Goal: Find specific page/section: Find specific page/section

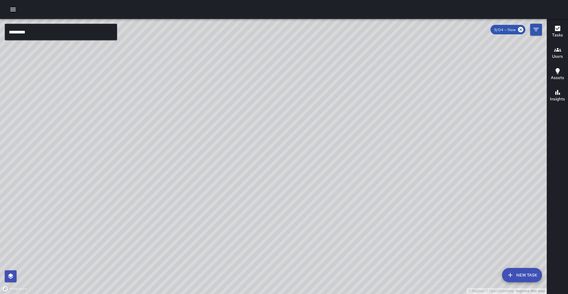
drag, startPoint x: 94, startPoint y: 259, endPoint x: 164, endPoint y: 162, distance: 120.6
click at [164, 162] on div "© Mapbox © OpenStreetMap Improve this map" at bounding box center [273, 156] width 547 height 275
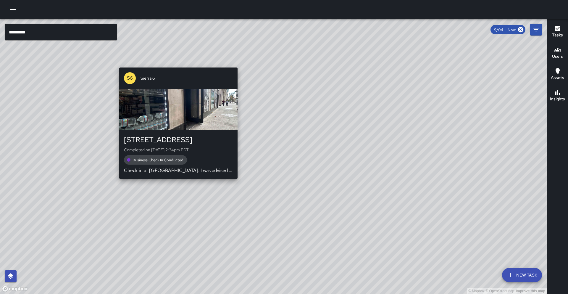
drag, startPoint x: 136, startPoint y: 205, endPoint x: 164, endPoint y: 202, distance: 28.6
click at [164, 202] on div "© Mapbox © OpenStreetMap Improve this map S6 Sierra [GEOGRAPHIC_DATA][STREET_AD…" at bounding box center [273, 156] width 547 height 275
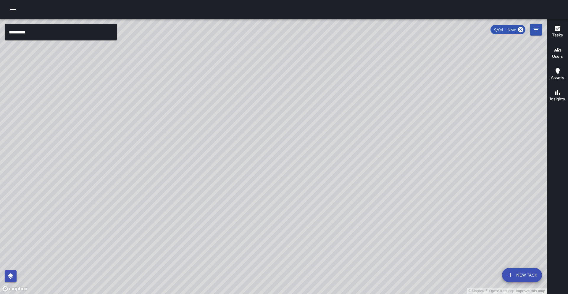
drag, startPoint x: 274, startPoint y: 155, endPoint x: 211, endPoint y: 201, distance: 78.1
click at [175, 240] on div "© Mapbox © OpenStreetMap Improve this map" at bounding box center [273, 156] width 547 height 275
click at [266, 176] on div "© Mapbox © OpenStreetMap Improve this map S1 Sierra 13 Supervisor Tasks 37 / 37…" at bounding box center [273, 156] width 547 height 275
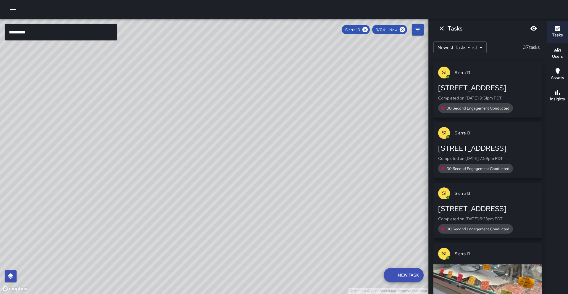
drag, startPoint x: 255, startPoint y: 234, endPoint x: 323, endPoint y: 184, distance: 83.9
click at [323, 184] on div "© Mapbox © OpenStreetMap Improve this map" at bounding box center [214, 156] width 429 height 275
drag, startPoint x: 286, startPoint y: 221, endPoint x: 325, endPoint y: 167, distance: 66.6
click at [325, 167] on div "© Mapbox © OpenStreetMap Improve this map" at bounding box center [214, 156] width 429 height 275
drag, startPoint x: 311, startPoint y: 190, endPoint x: 318, endPoint y: 178, distance: 14.0
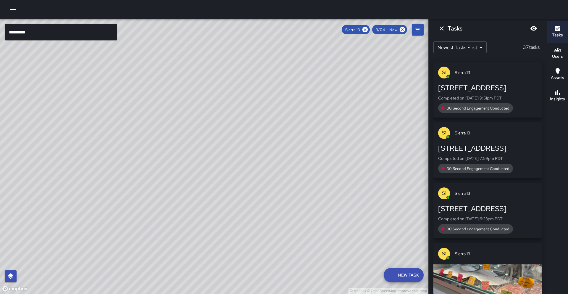
click at [318, 178] on div "© Mapbox © OpenStreetMap Improve this map" at bounding box center [214, 156] width 429 height 275
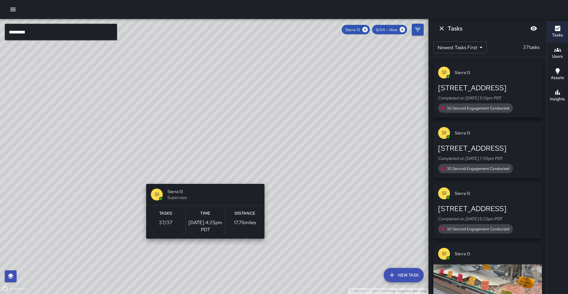
click at [203, 242] on div "© Mapbox © OpenStreetMap Improve this map S1 Sierra 13 Supervisor Tasks 37 / 37…" at bounding box center [214, 156] width 429 height 275
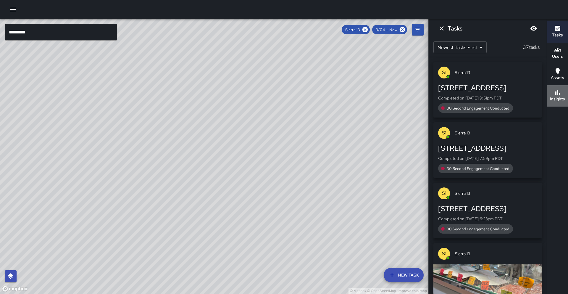
click at [563, 96] on h6 "Insights" at bounding box center [557, 99] width 15 height 7
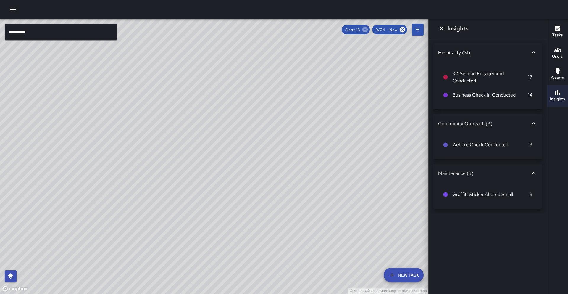
click at [366, 30] on icon at bounding box center [365, 29] width 7 height 7
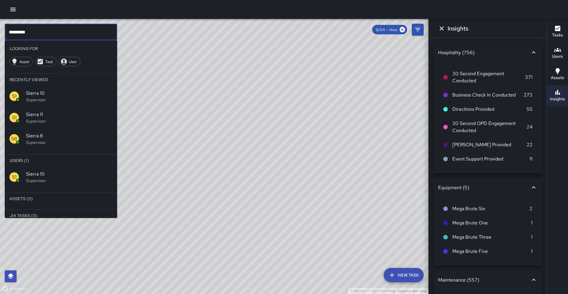
click at [101, 30] on input "*********" at bounding box center [61, 32] width 112 height 17
click at [90, 174] on span "Sierra 12" at bounding box center [69, 174] width 86 height 7
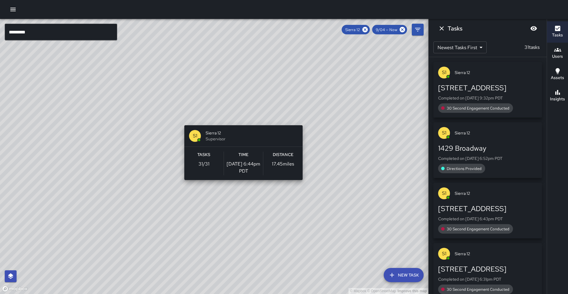
click at [241, 122] on div "© Mapbox © OpenStreetMap Improve this map S1 Sierra 12 Supervisor Tasks 31 / 31…" at bounding box center [214, 156] width 429 height 275
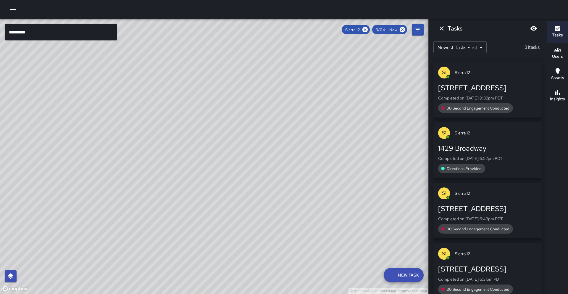
click at [558, 97] on h6 "Insights" at bounding box center [557, 99] width 15 height 7
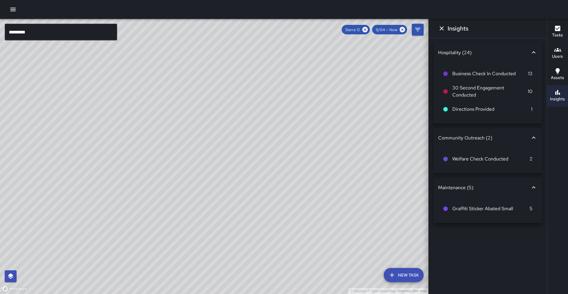
click at [558, 38] on h6 "Tasks" at bounding box center [557, 35] width 11 height 7
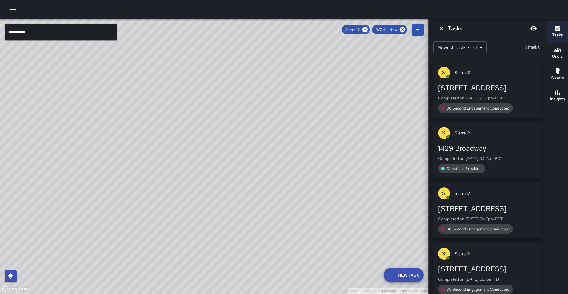
drag, startPoint x: 365, startPoint y: 32, endPoint x: 190, endPoint y: 35, distance: 175.0
click at [365, 32] on icon at bounding box center [365, 29] width 5 height 5
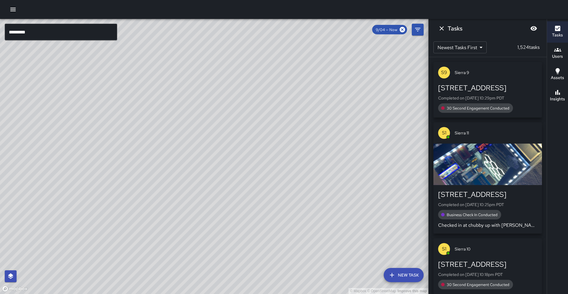
click at [88, 30] on input "*********" at bounding box center [61, 32] width 112 height 17
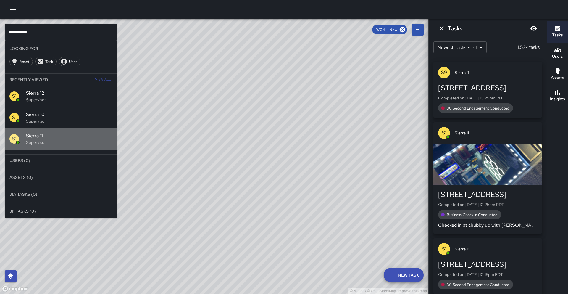
click at [74, 141] on p "Supervisor" at bounding box center [69, 142] width 86 height 6
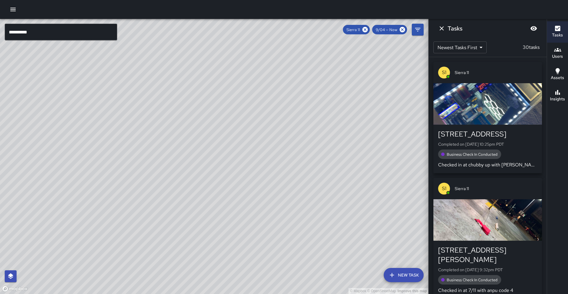
drag, startPoint x: 381, startPoint y: 110, endPoint x: 230, endPoint y: 204, distance: 177.7
click at [209, 226] on div "© Mapbox © OpenStreetMap Improve this map" at bounding box center [214, 156] width 429 height 275
drag, startPoint x: 258, startPoint y: 158, endPoint x: 237, endPoint y: 204, distance: 50.5
click at [237, 204] on div "© Mapbox © OpenStreetMap Improve this map" at bounding box center [214, 156] width 429 height 275
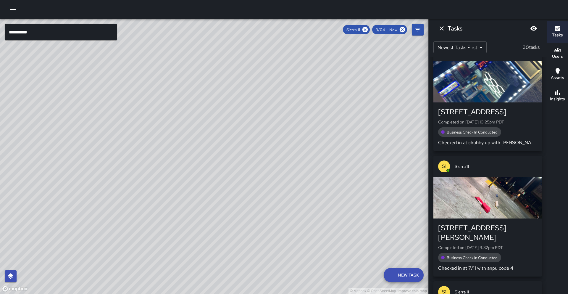
scroll to position [23, 0]
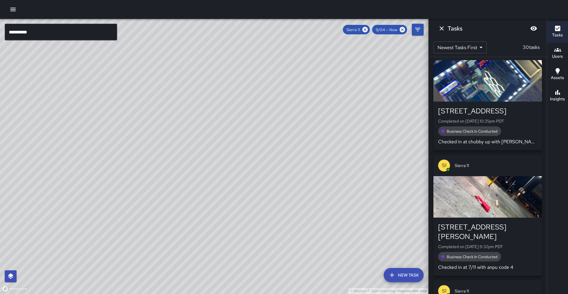
drag, startPoint x: 271, startPoint y: 121, endPoint x: 231, endPoint y: 200, distance: 88.3
click at [231, 200] on div "© Mapbox © OpenStreetMap Improve this map" at bounding box center [214, 156] width 429 height 275
drag, startPoint x: 311, startPoint y: 119, endPoint x: 279, endPoint y: 197, distance: 84.5
click at [279, 197] on div "© Mapbox © OpenStreetMap Improve this map" at bounding box center [214, 156] width 429 height 275
drag, startPoint x: 208, startPoint y: 192, endPoint x: 247, endPoint y: 175, distance: 42.0
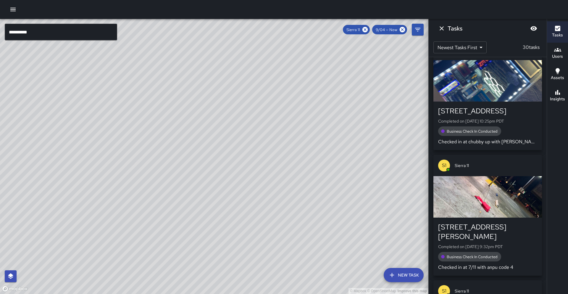
click at [247, 175] on div "© Mapbox © OpenStreetMap Improve this map" at bounding box center [214, 156] width 429 height 275
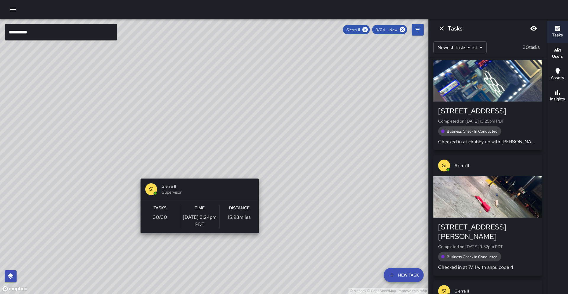
click at [197, 175] on div "© Mapbox © OpenStreetMap Improve this map S1 Sierra 11 Supervisor Tasks 30 / 30…" at bounding box center [214, 156] width 429 height 275
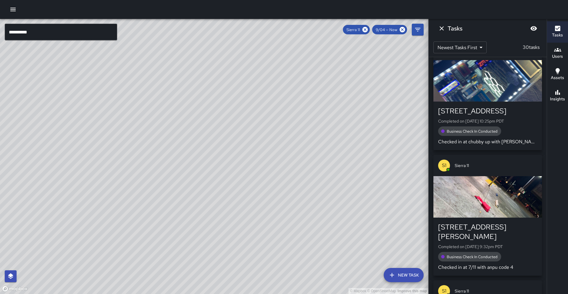
click at [556, 91] on icon "button" at bounding box center [558, 92] width 5 height 5
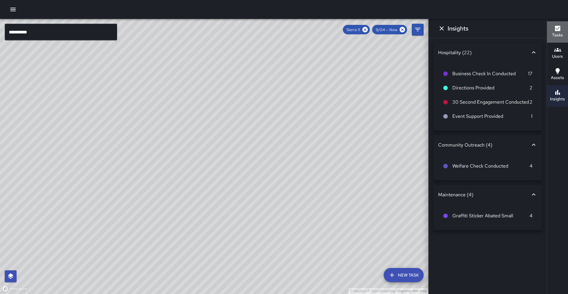
click at [562, 31] on div "Tasks" at bounding box center [557, 32] width 11 height 14
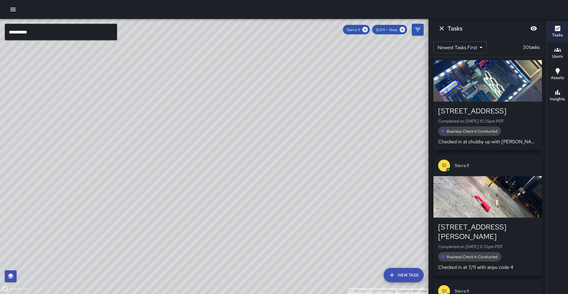
drag, startPoint x: 418, startPoint y: 78, endPoint x: 411, endPoint y: 112, distance: 34.7
click at [411, 112] on div "© Mapbox © OpenStreetMap Improve this map" at bounding box center [214, 156] width 429 height 275
click at [369, 30] on icon at bounding box center [365, 29] width 7 height 7
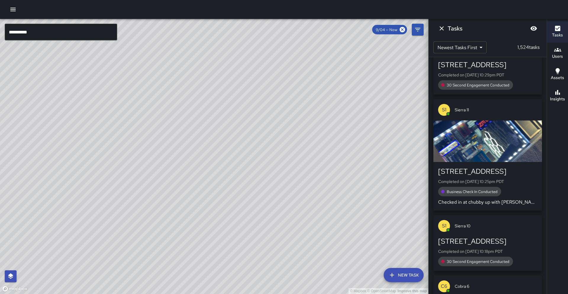
click at [58, 33] on input "**********" at bounding box center [61, 32] width 112 height 17
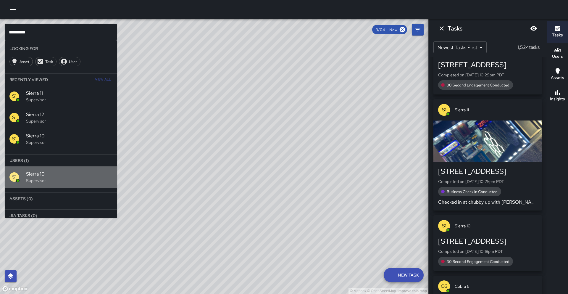
click at [83, 178] on p "Supervisor" at bounding box center [69, 181] width 86 height 6
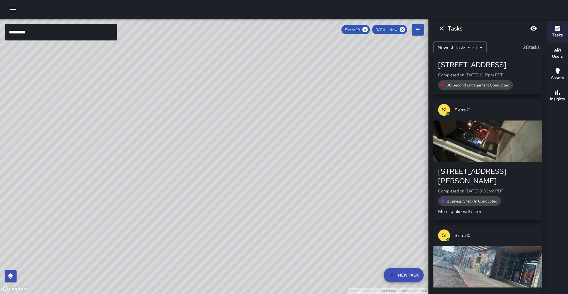
drag, startPoint x: 138, startPoint y: 182, endPoint x: 184, endPoint y: 133, distance: 67.9
click at [184, 133] on div "© Mapbox © OpenStreetMap Improve this map" at bounding box center [214, 156] width 429 height 275
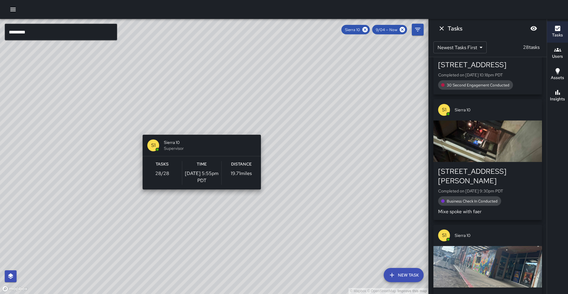
click at [200, 131] on div "© Mapbox © OpenStreetMap Improve this map S1 Sierra 10 Supervisor Tasks 28 / 28…" at bounding box center [214, 156] width 429 height 275
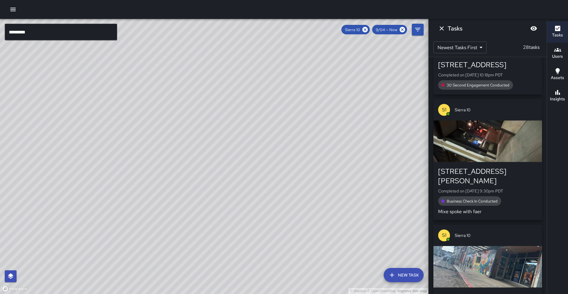
click at [568, 98] on button "Insights" at bounding box center [557, 95] width 21 height 21
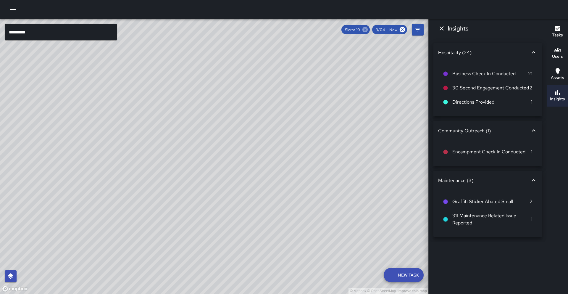
click at [364, 29] on icon at bounding box center [365, 29] width 5 height 5
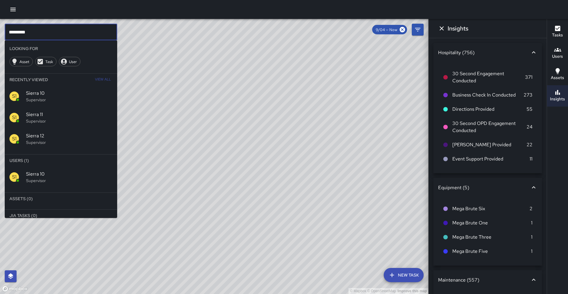
click at [56, 34] on input "*********" at bounding box center [61, 32] width 112 height 17
click at [73, 171] on span "Sierra 9" at bounding box center [69, 174] width 86 height 7
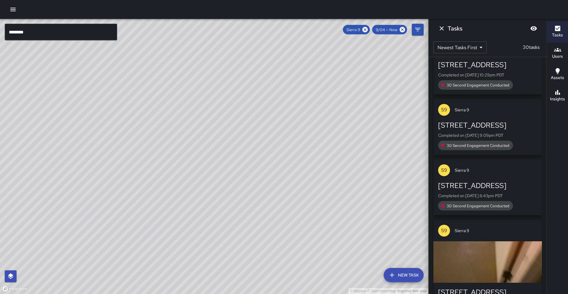
drag, startPoint x: 182, startPoint y: 182, endPoint x: 200, endPoint y: 132, distance: 52.6
click at [200, 131] on div "© Mapbox © OpenStreetMap Improve this map" at bounding box center [214, 156] width 429 height 275
drag, startPoint x: 170, startPoint y: 202, endPoint x: 184, endPoint y: 181, distance: 26.1
click at [184, 181] on div "© Mapbox © OpenStreetMap Improve this map" at bounding box center [214, 156] width 429 height 275
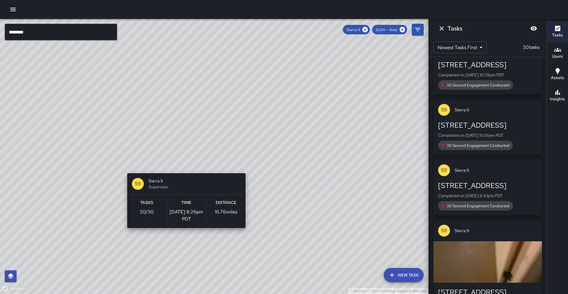
click at [184, 170] on div "© Mapbox © OpenStreetMap Improve this map S9 Sierra 9 Supervisor Tasks 30 / 30 …" at bounding box center [214, 156] width 429 height 275
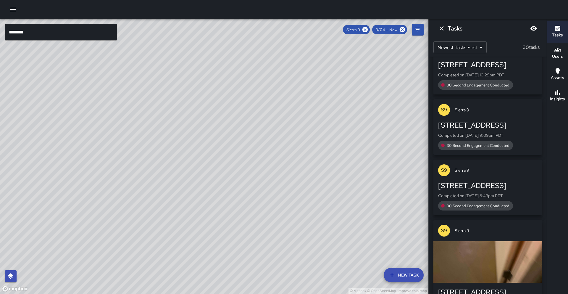
click at [563, 99] on h6 "Insights" at bounding box center [557, 99] width 15 height 7
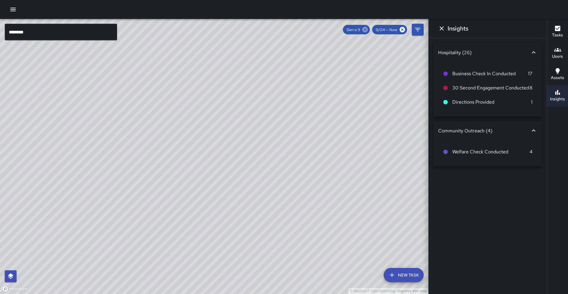
click at [363, 28] on icon at bounding box center [365, 29] width 7 height 7
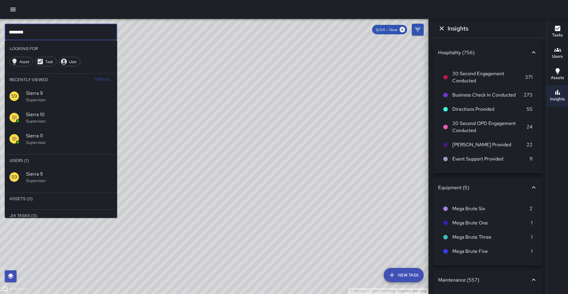
click at [36, 30] on input "********" at bounding box center [61, 32] width 112 height 17
type input "********"
click at [31, 176] on span "Sierra 8" at bounding box center [69, 174] width 86 height 7
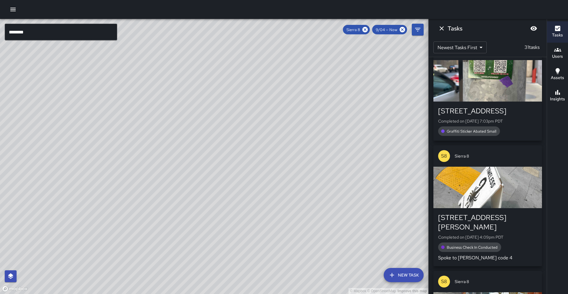
click at [204, 129] on div "© Mapbox © OpenStreetMap Improve this map" at bounding box center [214, 156] width 429 height 275
click at [198, 126] on div "© Mapbox © OpenStreetMap Improve this map S8 Sierra 8 Supervisor Tasks 31 / 31 …" at bounding box center [214, 156] width 429 height 275
click at [566, 98] on button "Insights" at bounding box center [557, 95] width 21 height 21
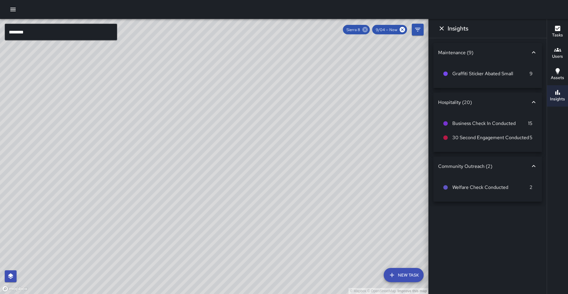
click at [365, 29] on icon at bounding box center [365, 29] width 5 height 5
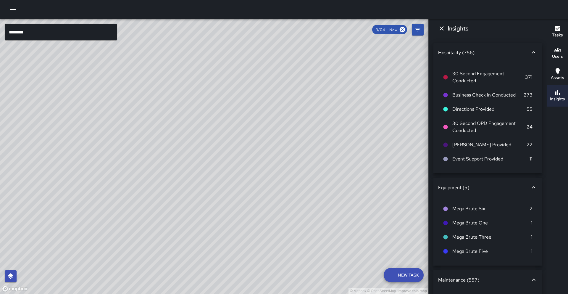
drag, startPoint x: 347, startPoint y: 91, endPoint x: 335, endPoint y: 112, distance: 24.1
click at [334, 113] on div "© Mapbox © OpenStreetMap Improve this map" at bounding box center [214, 156] width 429 height 275
